Goal: Find specific page/section: Find specific page/section

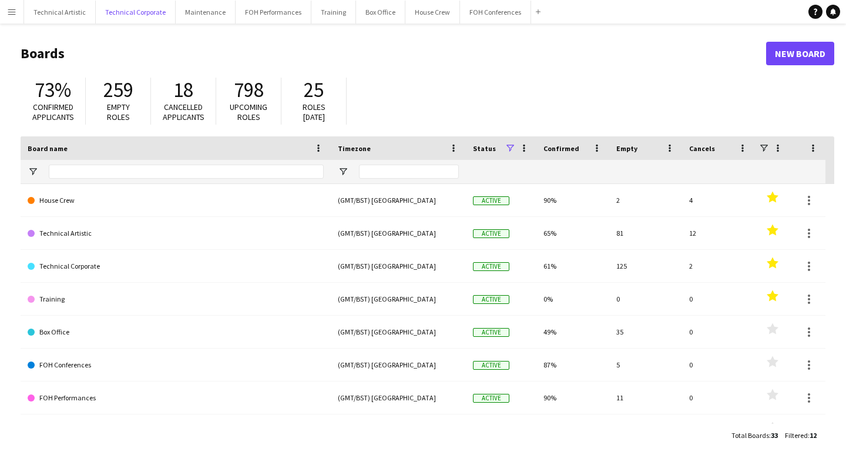
click at [133, 19] on button "Technical Corporate Close" at bounding box center [136, 12] width 80 height 23
